Goal: Information Seeking & Learning: Learn about a topic

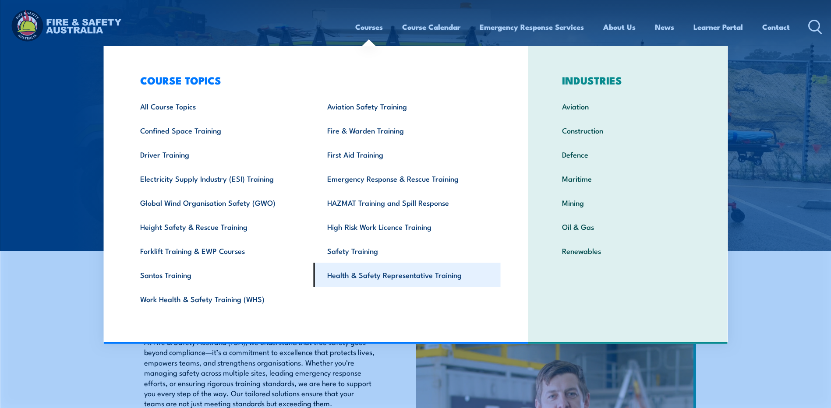
click at [438, 274] on link "Health & Safety Representative Training" at bounding box center [407, 275] width 187 height 24
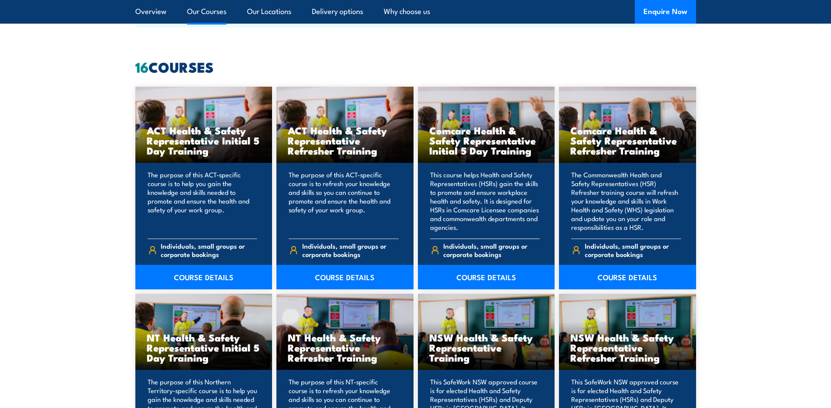
scroll to position [730, 0]
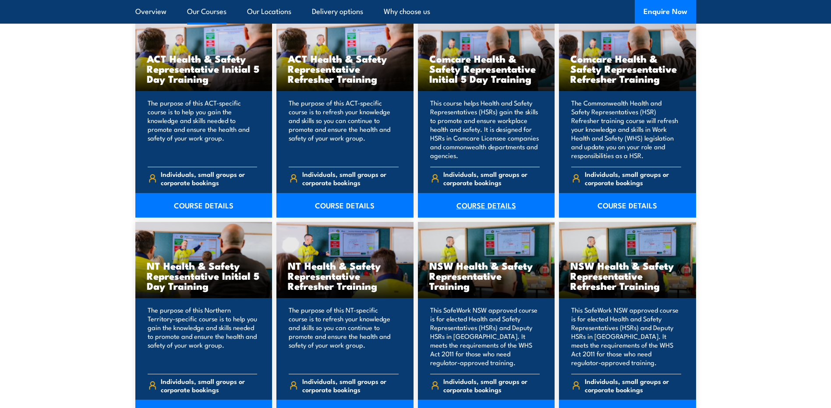
click at [493, 201] on link "COURSE DETAILS" at bounding box center [486, 205] width 137 height 25
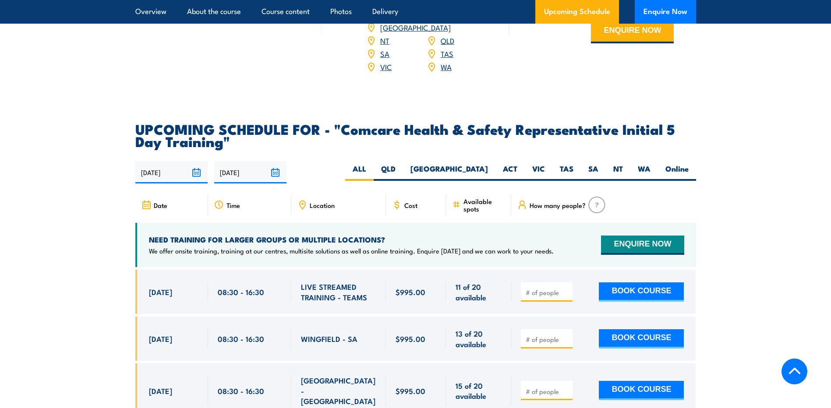
scroll to position [1459, 0]
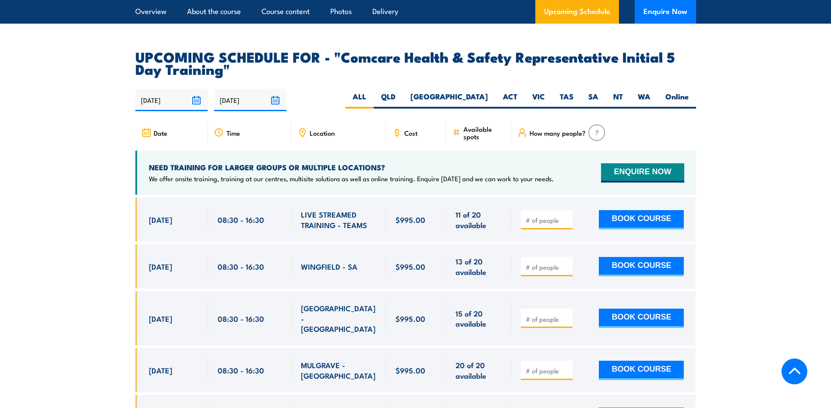
click at [51, 260] on section "UPCOMING SCHEDULE FOR - "Comcare Health & Safety Representative Initial 5 Day T…" at bounding box center [415, 274] width 831 height 448
